Goal: Navigation & Orientation: Find specific page/section

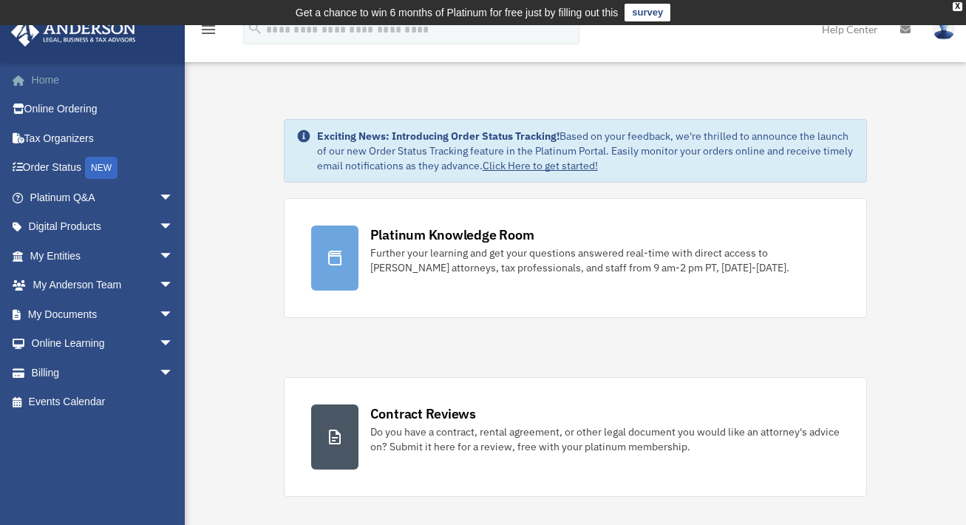
click at [50, 77] on link "Home" at bounding box center [103, 80] width 186 height 30
click at [159, 254] on span "arrow_drop_down" at bounding box center [174, 256] width 30 height 30
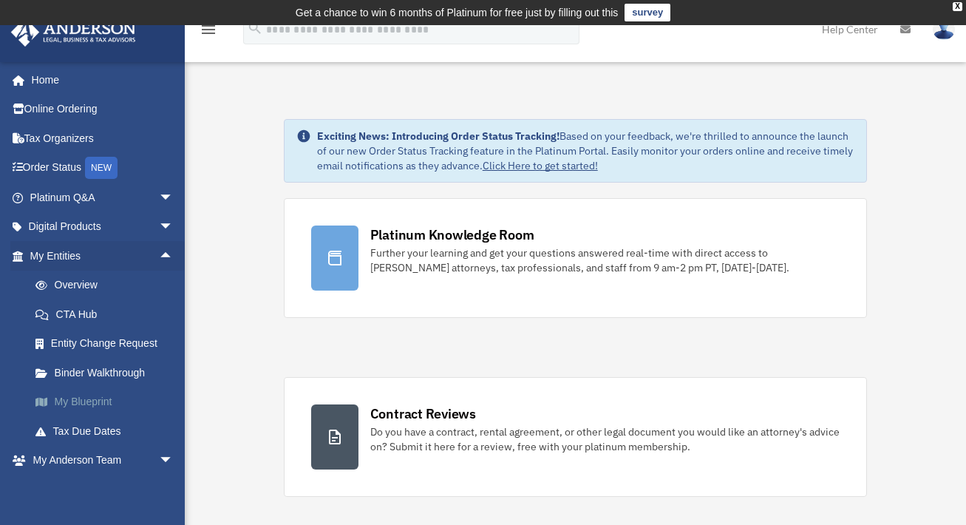
click at [93, 399] on link "My Blueprint" at bounding box center [108, 402] width 175 height 30
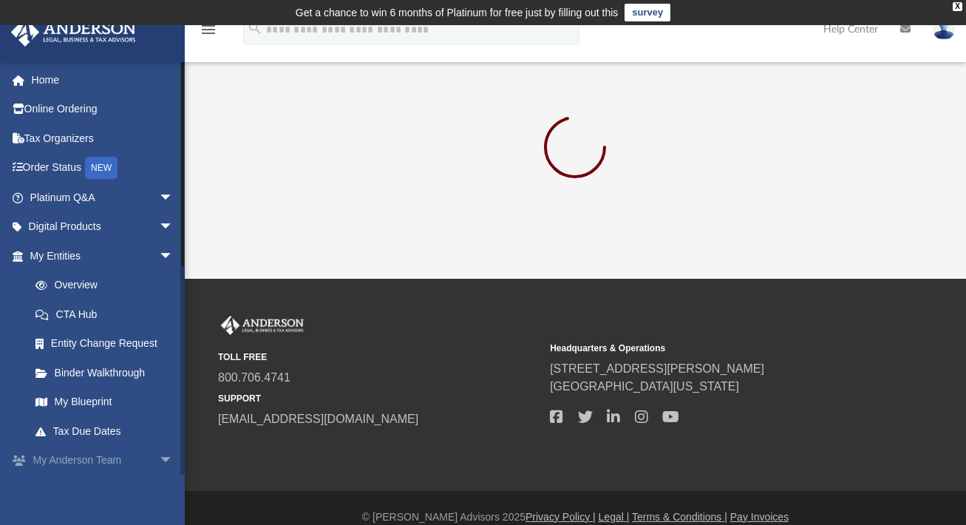
click at [101, 460] on link "My Anderson Team arrow_drop_down" at bounding box center [103, 461] width 186 height 30
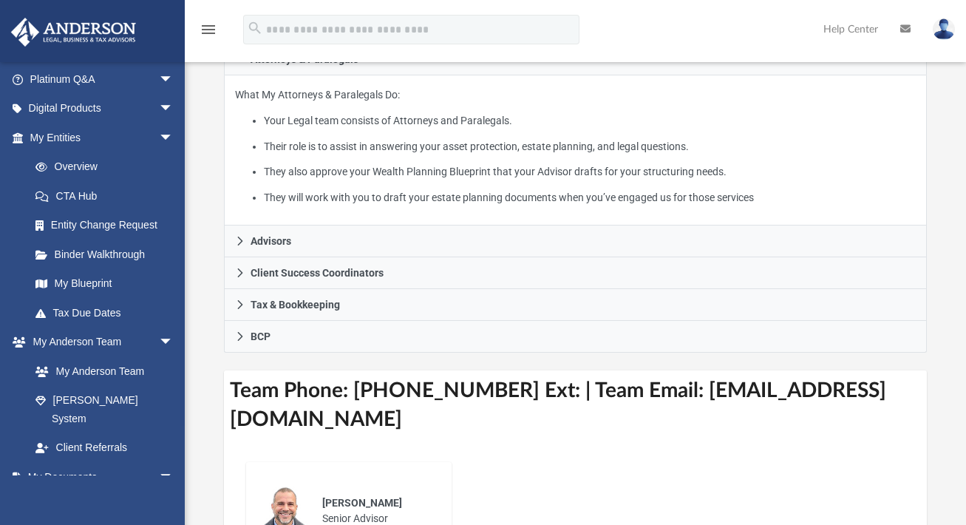
scroll to position [335, 0]
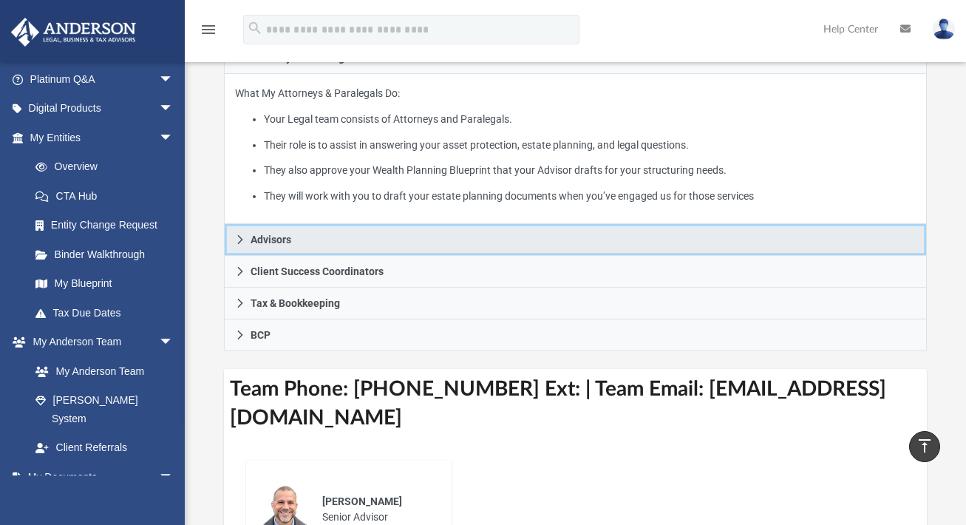
click at [239, 236] on icon at bounding box center [240, 239] width 10 height 10
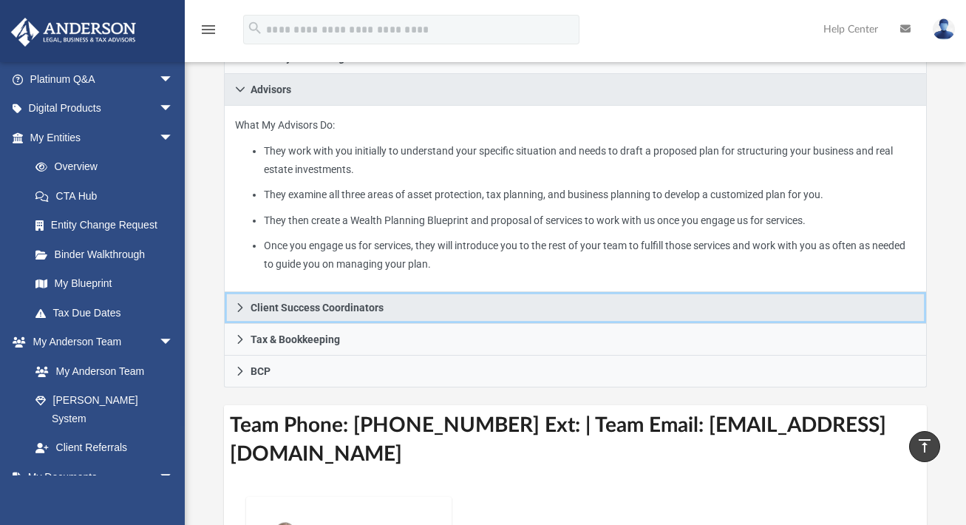
click at [238, 305] on icon at bounding box center [240, 307] width 10 height 10
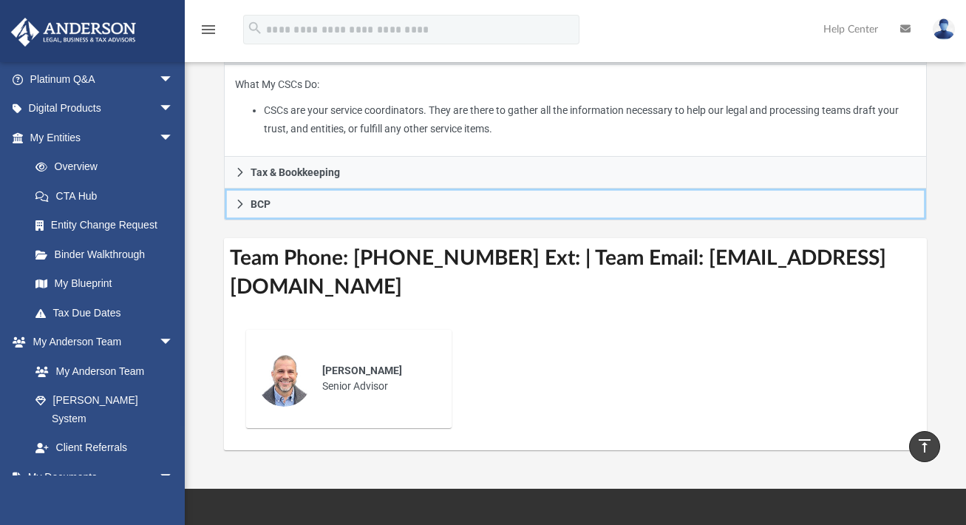
scroll to position [409, 0]
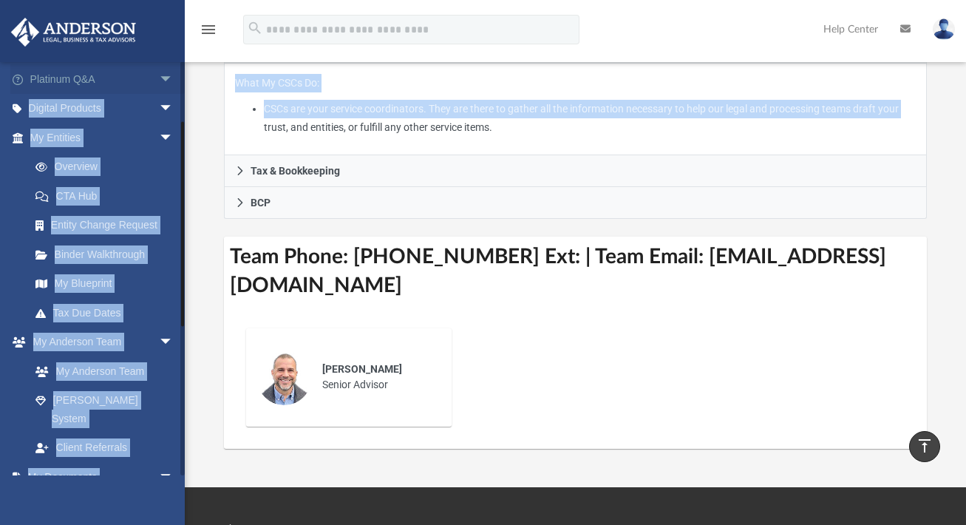
drag, startPoint x: 191, startPoint y: 123, endPoint x: 174, endPoint y: 74, distance: 52.4
click at [174, 74] on div "App cba2942@gmail.com Sign Out cba2942@gmail.com Home Online Ordering Tax Organ…" at bounding box center [483, 52] width 966 height 794
click at [159, 104] on span "arrow_drop_down" at bounding box center [174, 109] width 30 height 30
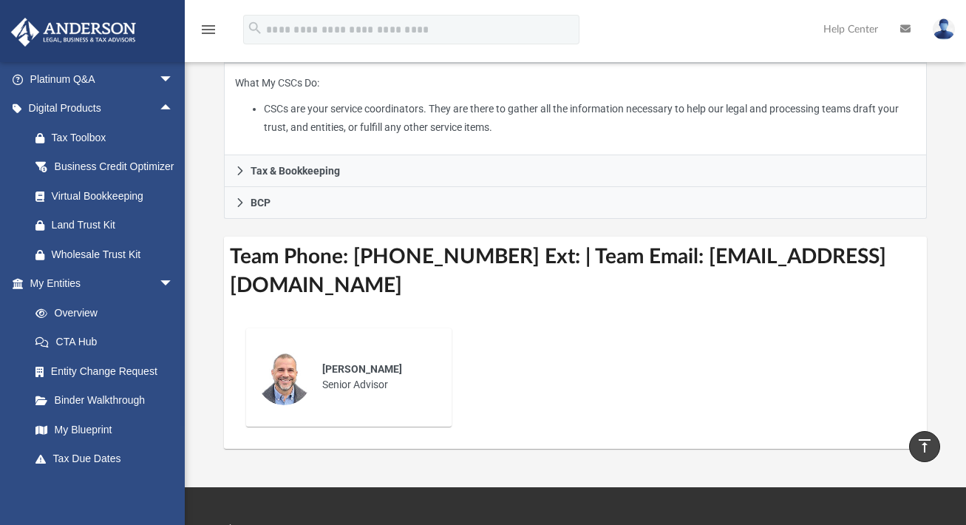
click at [781, 18] on div "menu search Site Menu add cba2942@gmail.com My Profile Reset Password Logout He…" at bounding box center [483, 36] width 944 height 50
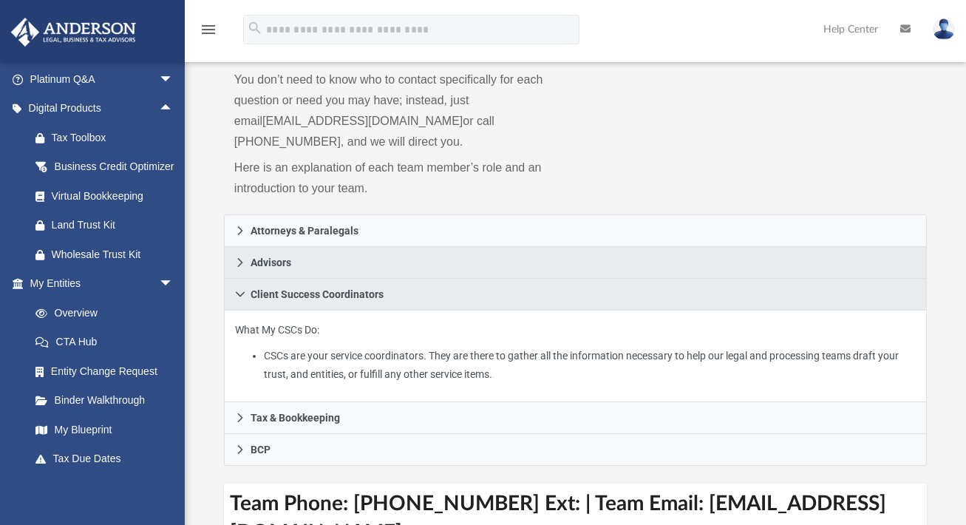
scroll to position [163, 0]
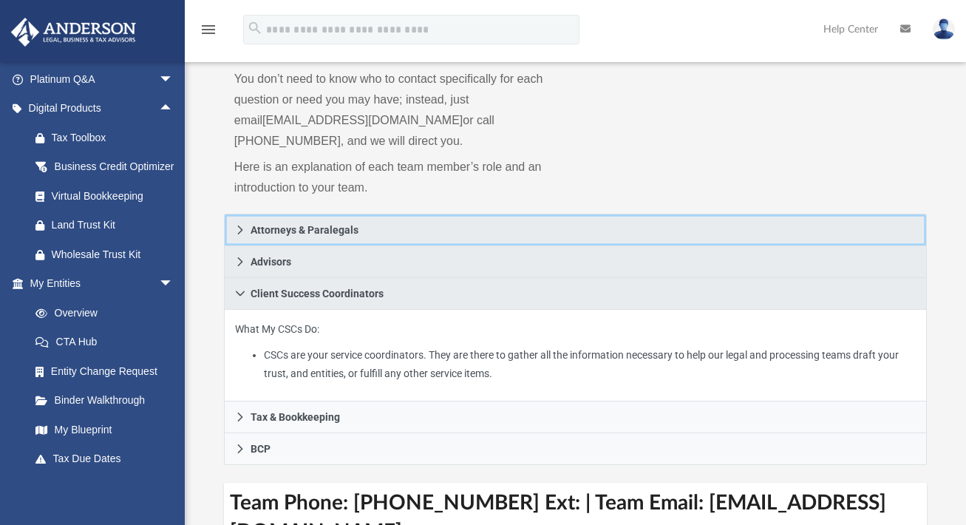
click at [239, 231] on icon at bounding box center [239, 229] width 5 height 9
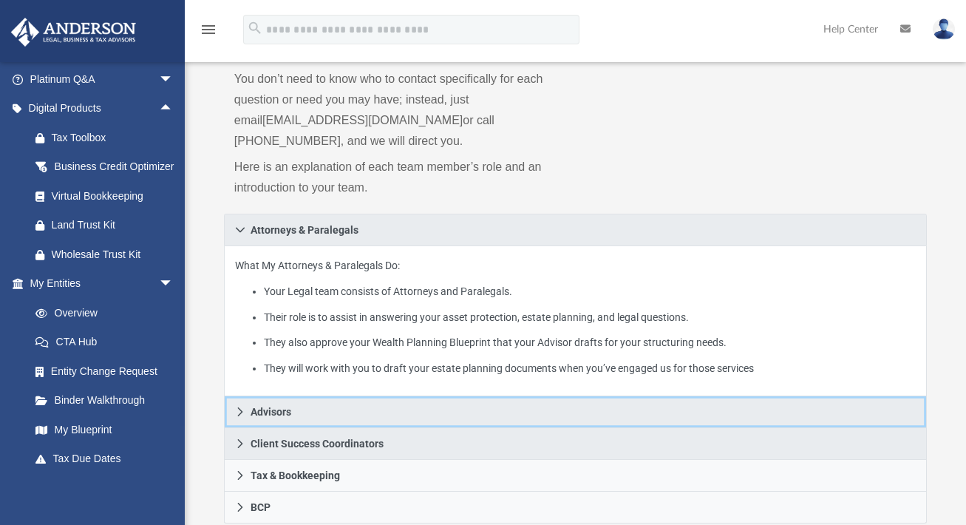
click at [240, 409] on icon at bounding box center [239, 411] width 5 height 9
